Goal: Task Accomplishment & Management: Manage account settings

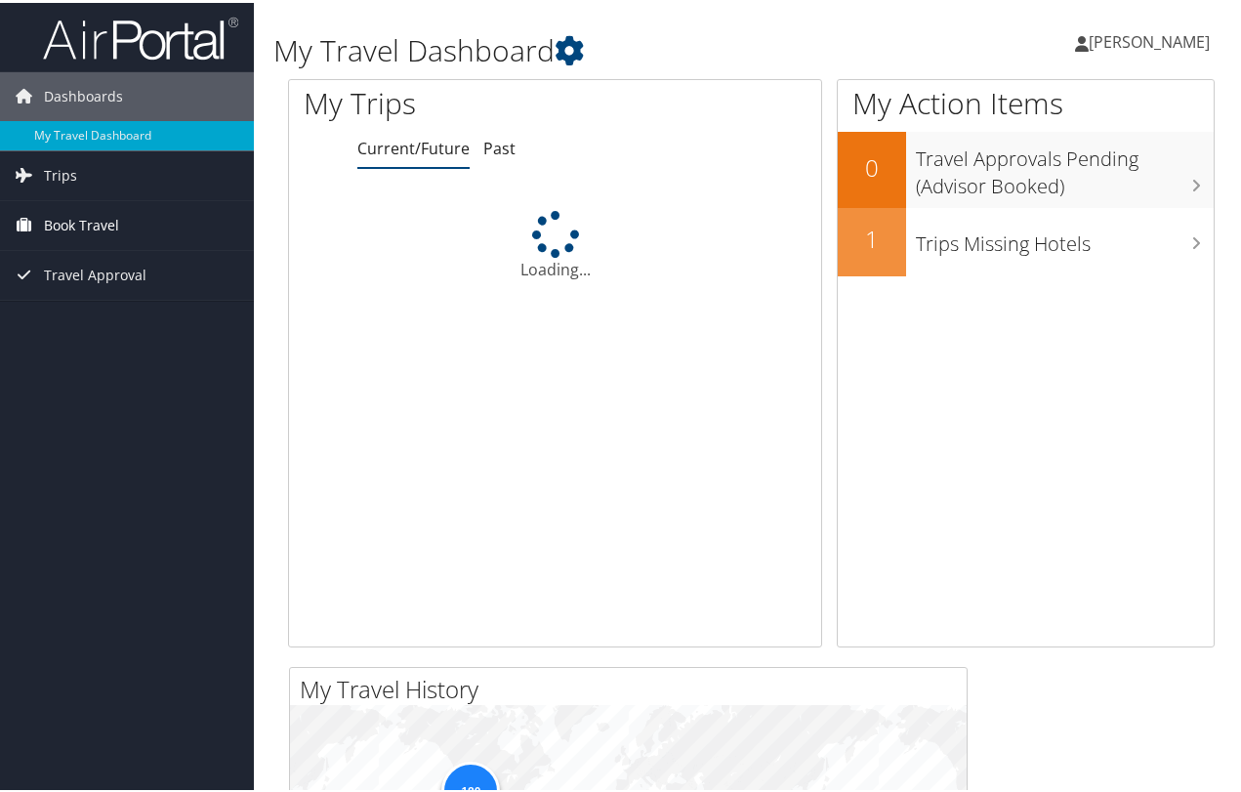
click at [62, 222] on span "Book Travel" at bounding box center [81, 222] width 75 height 49
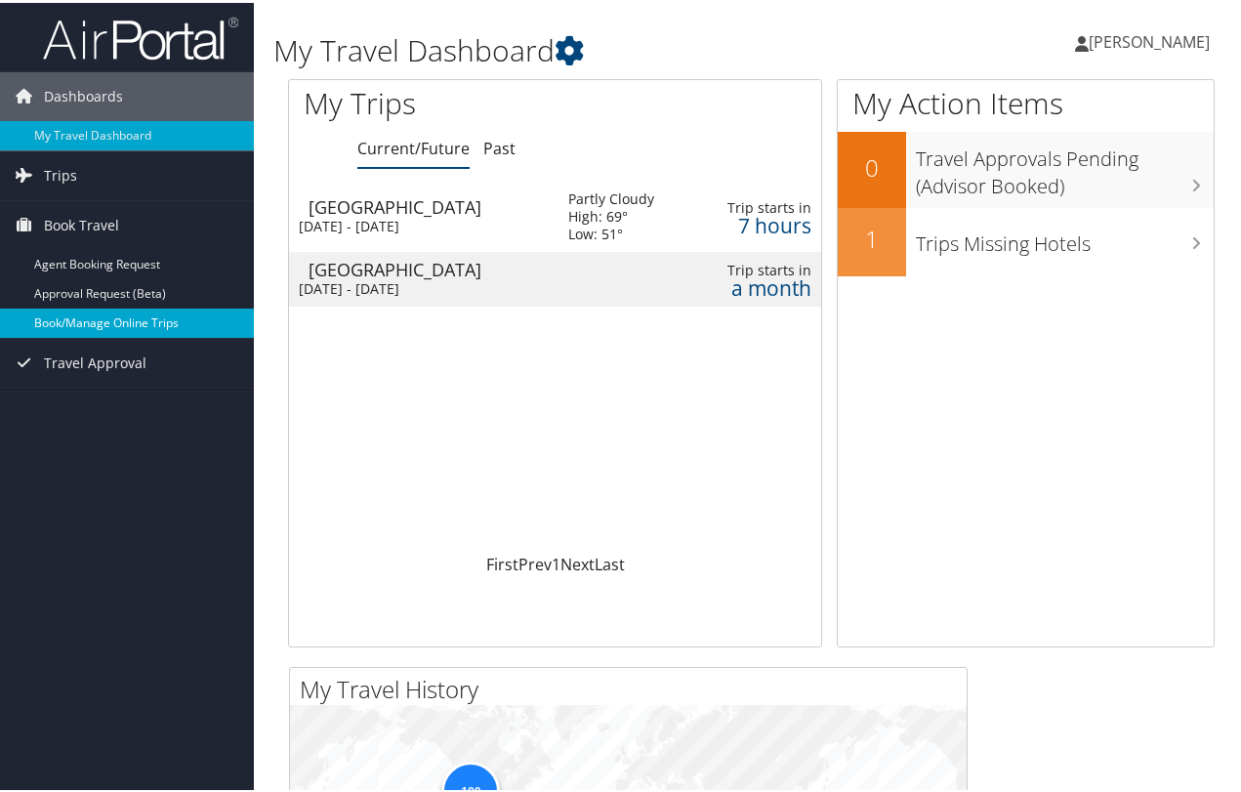
click at [87, 321] on link "Book/Manage Online Trips" at bounding box center [127, 320] width 254 height 29
click at [1140, 40] on span "[PERSON_NAME]" at bounding box center [1149, 38] width 121 height 21
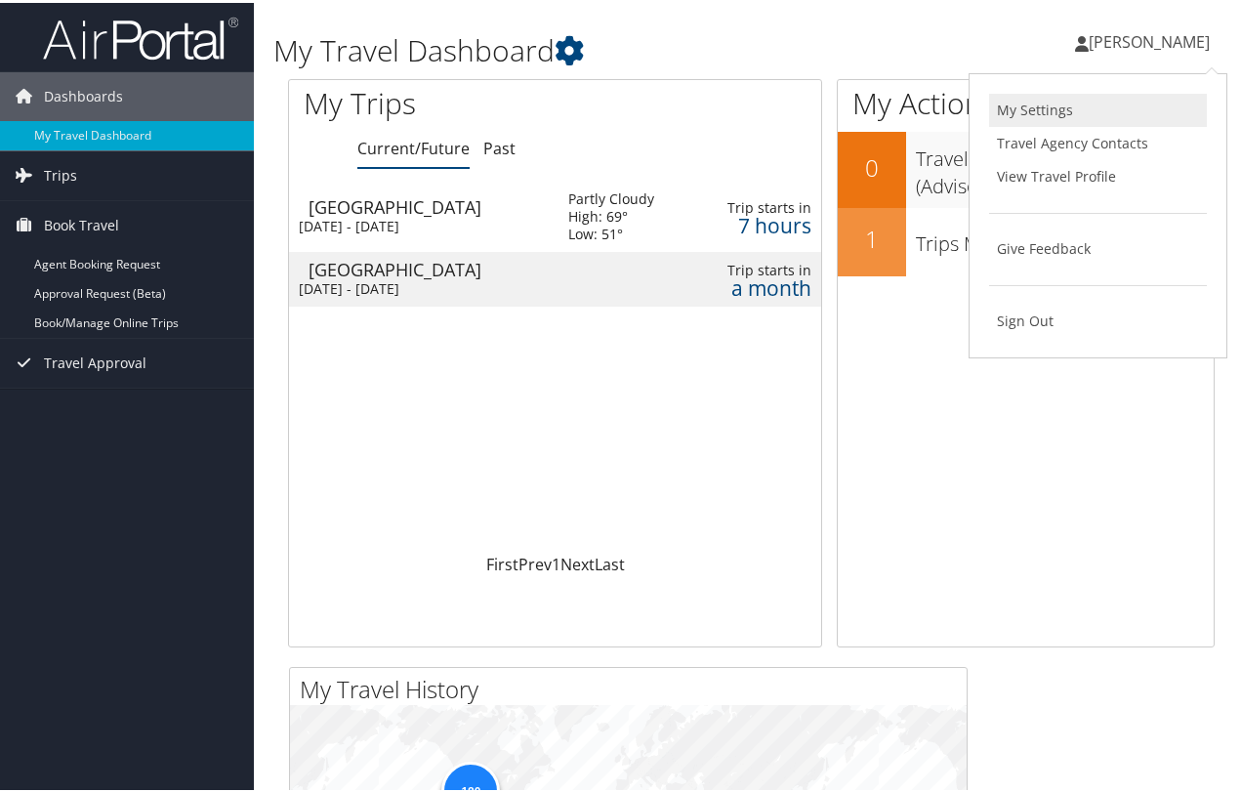
click at [1036, 109] on link "My Settings" at bounding box center [1098, 107] width 218 height 33
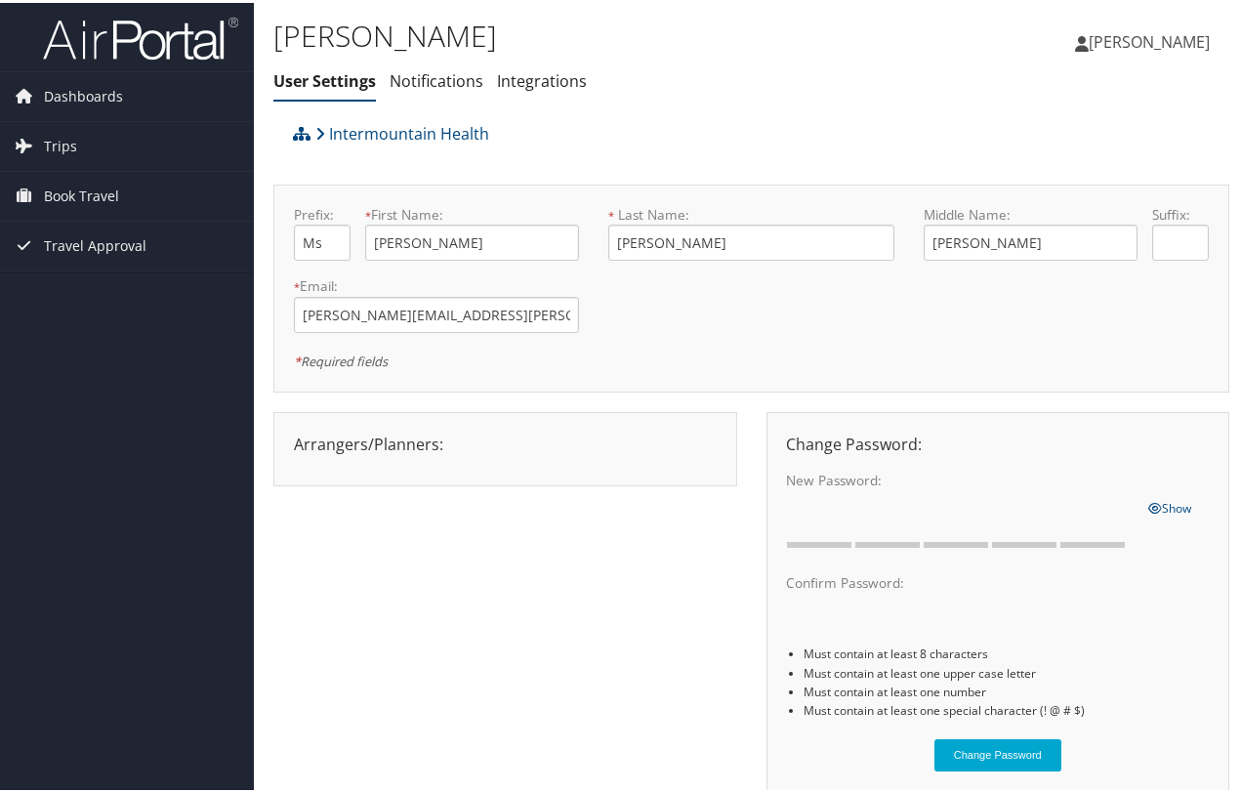
type input "Valerie"
drag, startPoint x: 999, startPoint y: 236, endPoint x: 895, endPoint y: 239, distance: 103.5
click at [895, 202] on form "Prefix: Ms * First Name: Valerie This field is required * Last Name: Wallis Thi…" at bounding box center [751, 202] width 944 height 0
type input "Johnson"
click at [488, 641] on div "Arrangers/Planners: Edit Arrangers & Planners Amanda Aagard Amanda Cole Amy Lov…" at bounding box center [751, 609] width 956 height 400
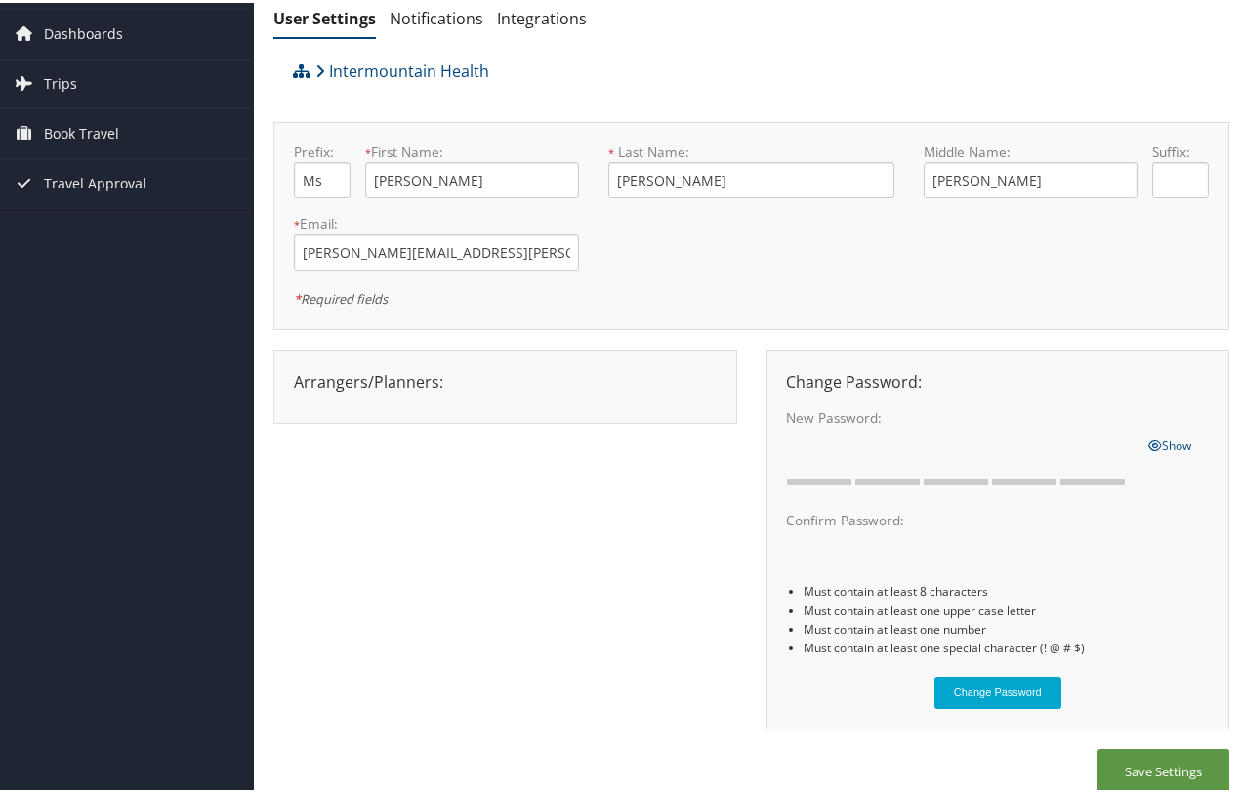
scroll to position [82, 0]
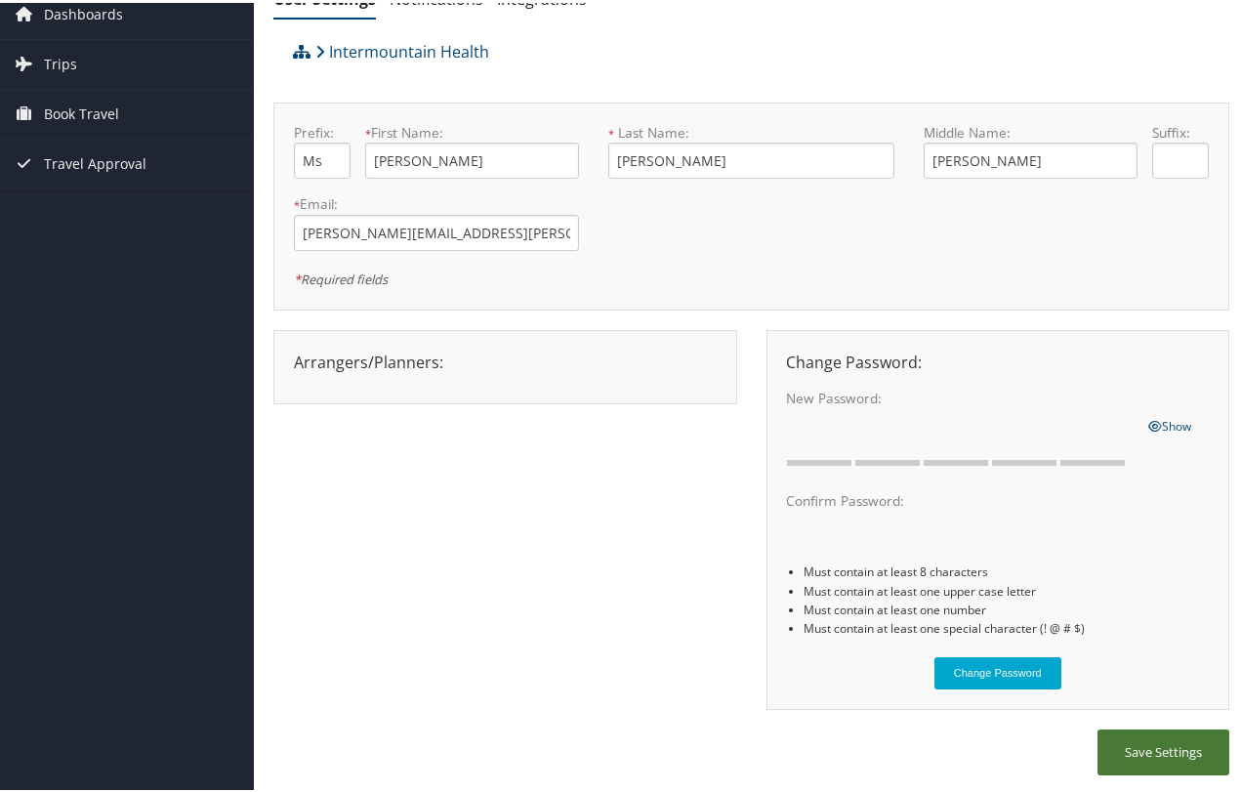
click at [1168, 747] on button "Save Settings" at bounding box center [1163, 749] width 132 height 46
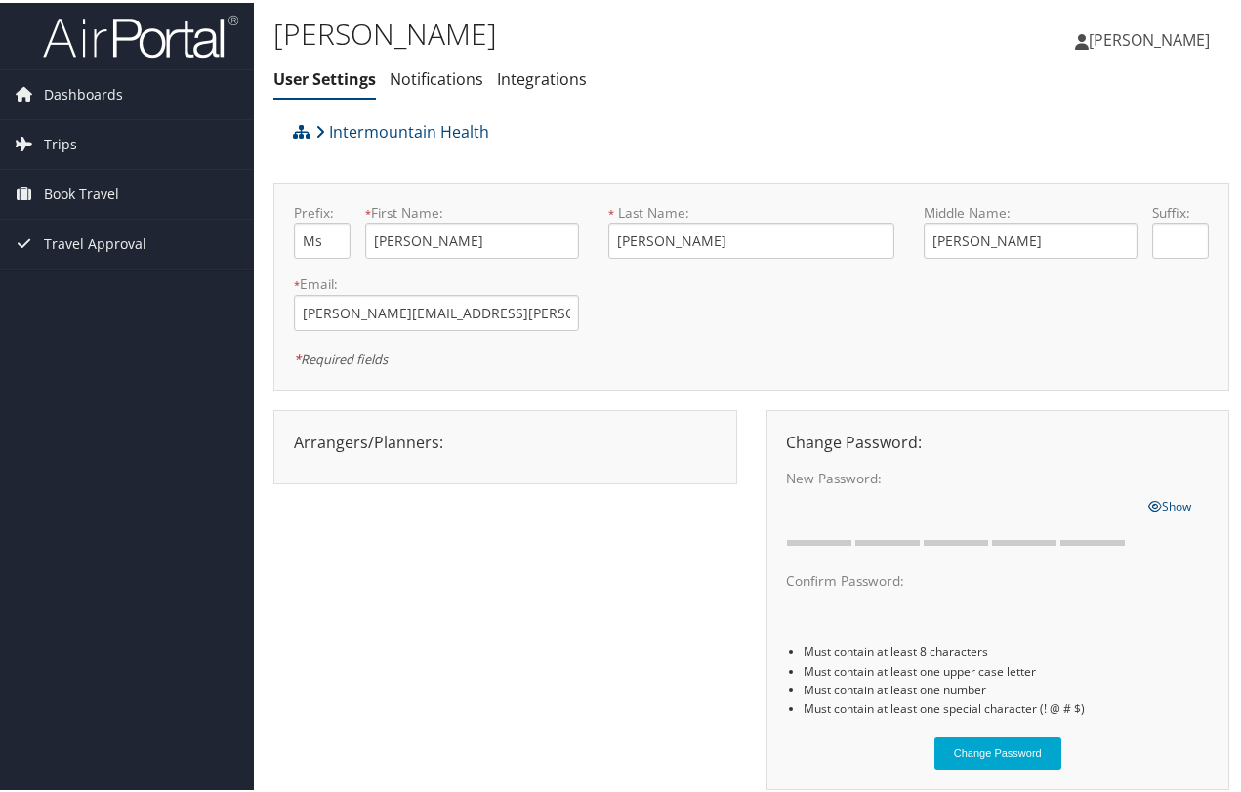
scroll to position [0, 0]
click at [83, 188] on span "Book Travel" at bounding box center [81, 193] width 75 height 49
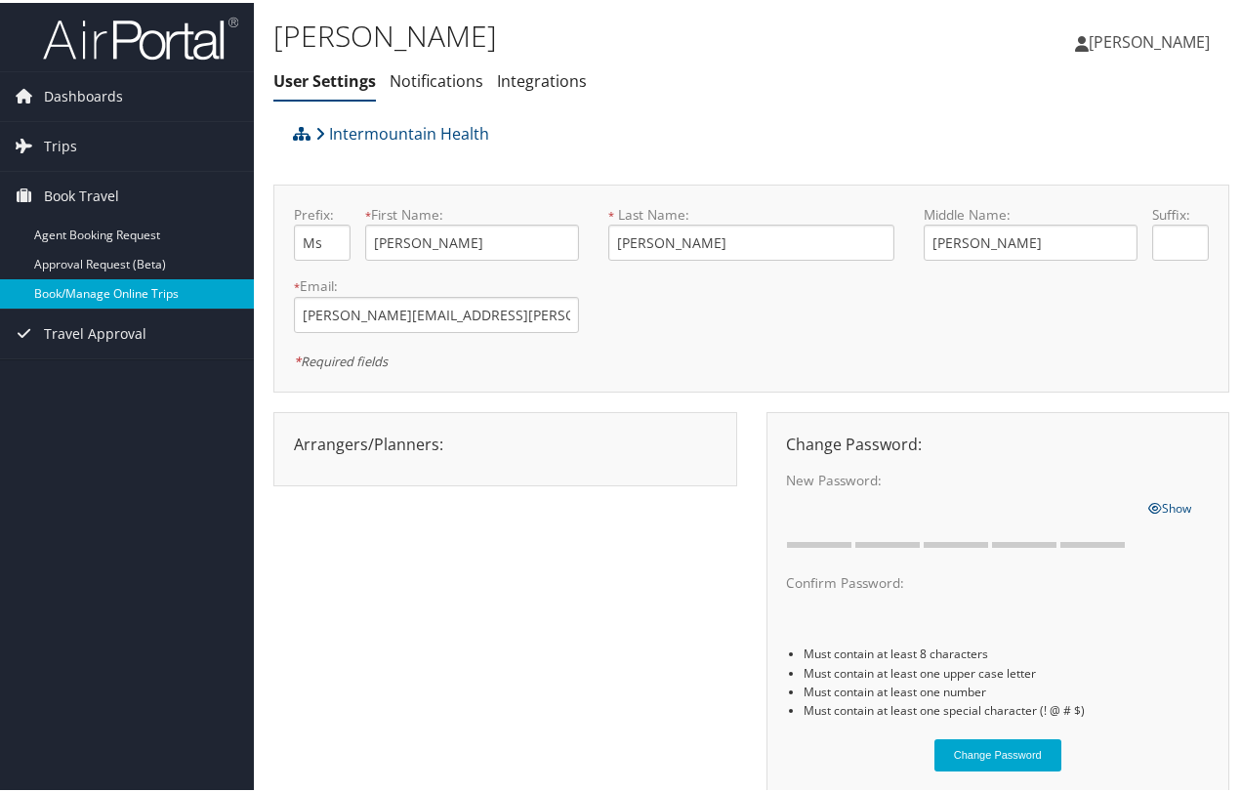
click at [130, 290] on link "Book/Manage Online Trips" at bounding box center [127, 290] width 254 height 29
click at [92, 299] on link "Book/Manage Online Trips" at bounding box center [127, 290] width 254 height 29
